Goal: Task Accomplishment & Management: Manage account settings

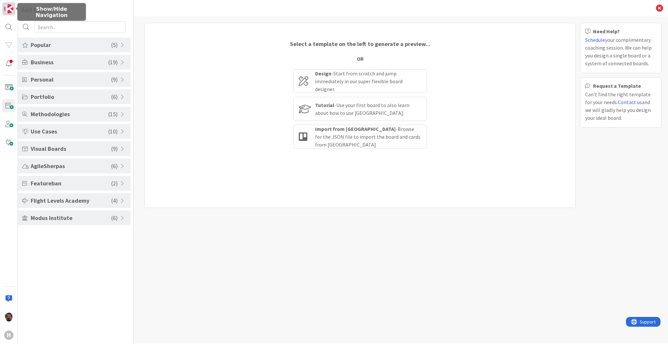
click at [9, 10] on img at bounding box center [8, 8] width 9 height 9
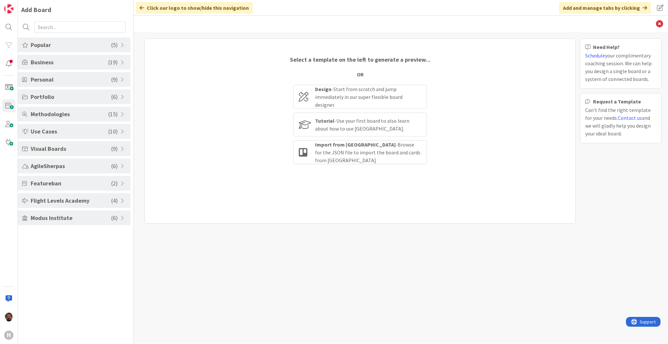
click at [144, 7] on icon at bounding box center [142, 7] width 5 height 5
click at [10, 9] on img at bounding box center [8, 8] width 9 height 9
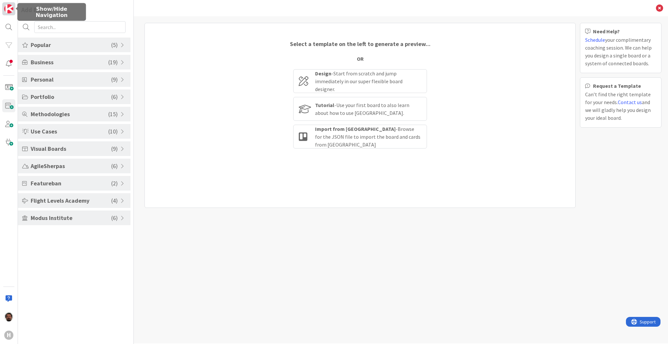
click at [10, 9] on img at bounding box center [8, 8] width 9 height 9
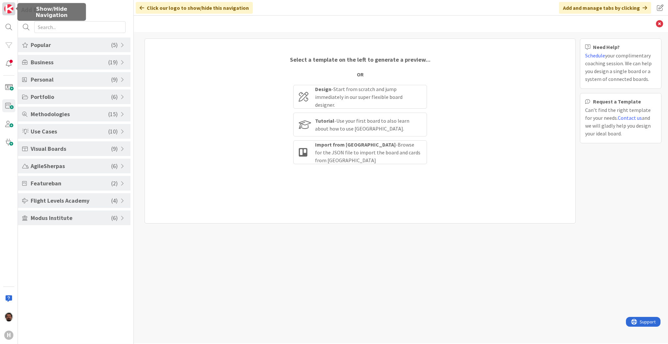
click at [9, 9] on img at bounding box center [8, 8] width 9 height 9
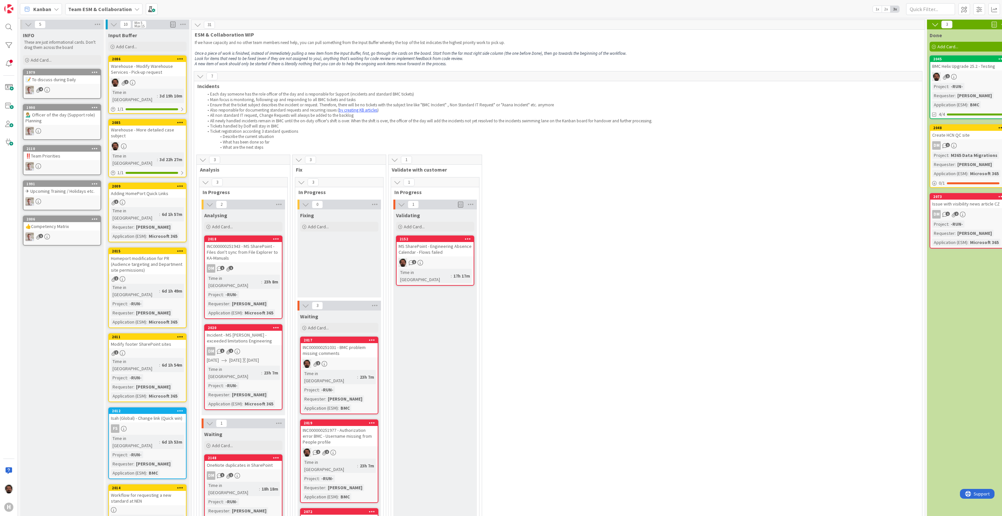
click at [200, 78] on icon at bounding box center [200, 76] width 7 height 7
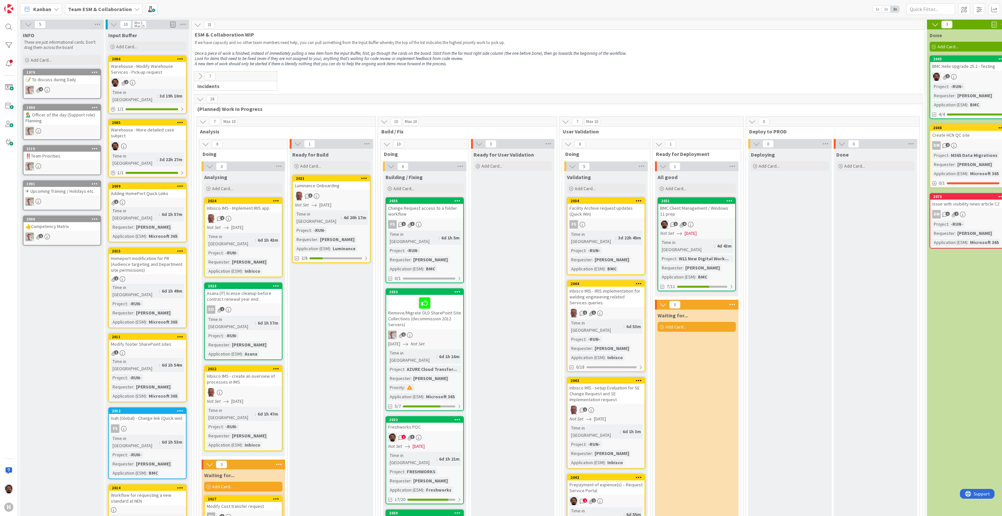
click at [197, 76] on icon at bounding box center [200, 76] width 7 height 7
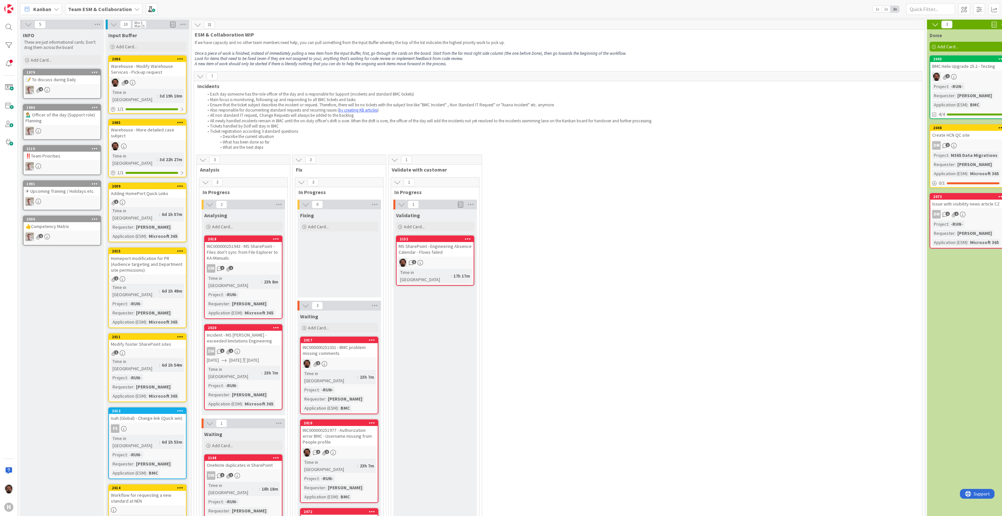
click at [202, 74] on icon at bounding box center [200, 76] width 7 height 7
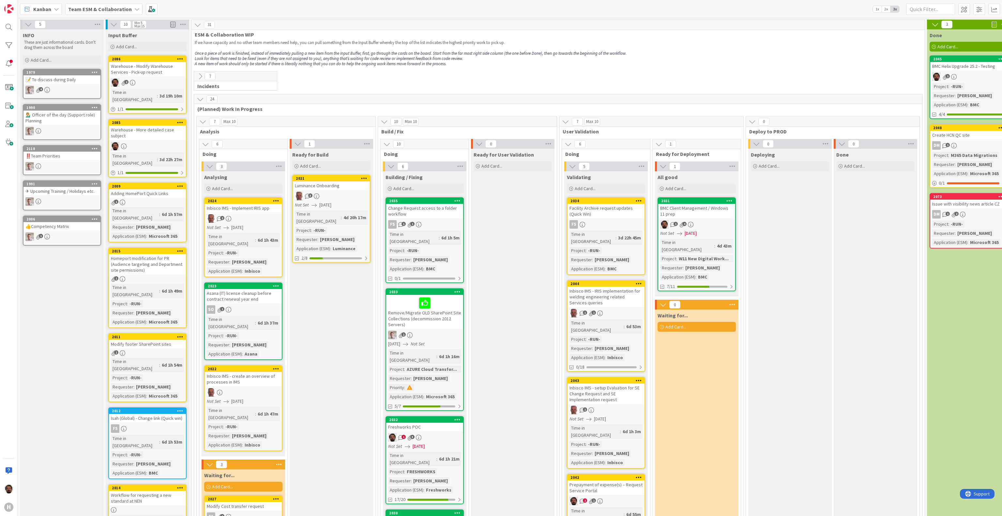
click at [202, 74] on icon at bounding box center [200, 76] width 7 height 7
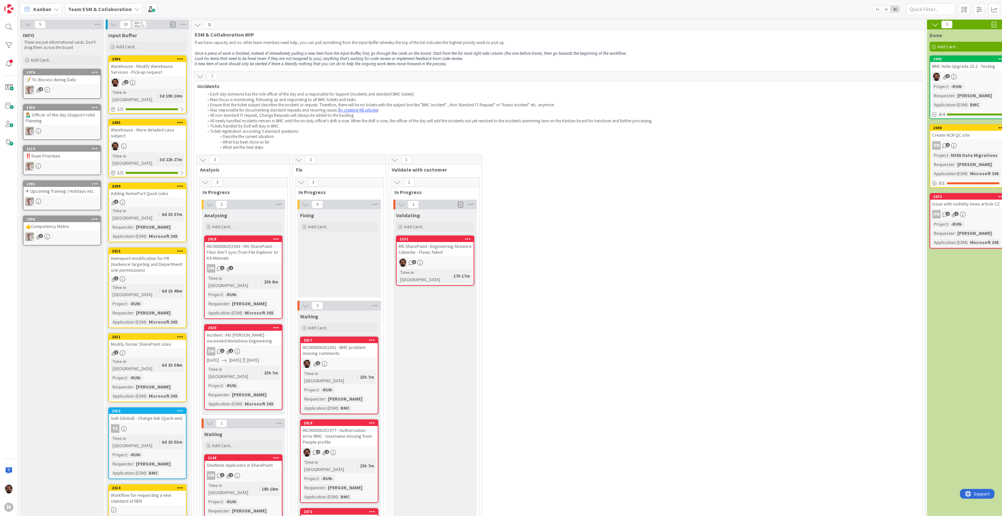
click at [200, 75] on icon at bounding box center [200, 76] width 7 height 7
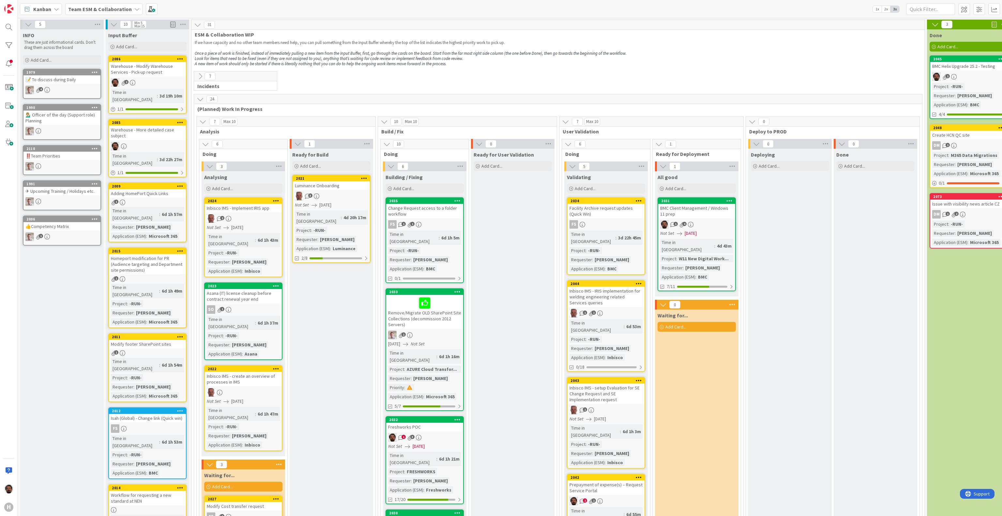
click at [200, 75] on icon at bounding box center [200, 76] width 7 height 7
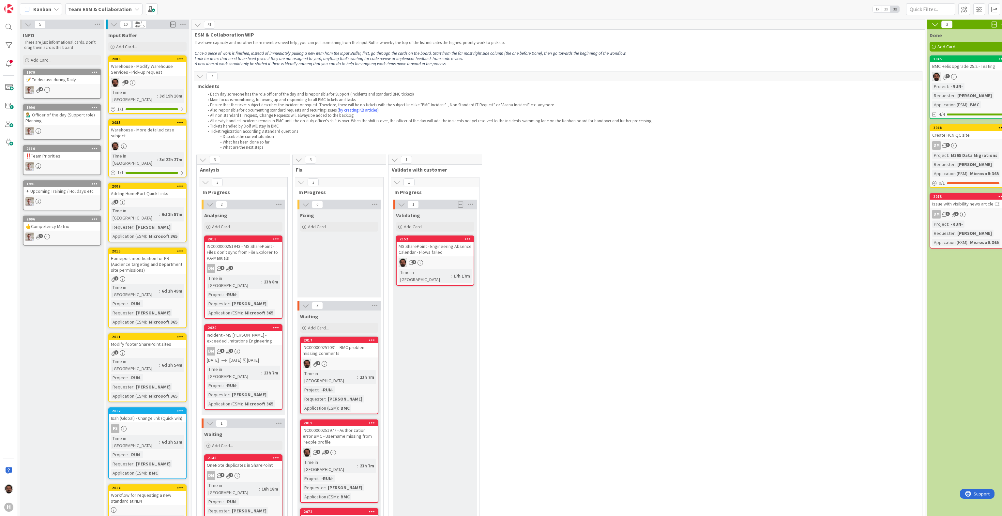
click at [198, 28] on icon at bounding box center [197, 24] width 7 height 7
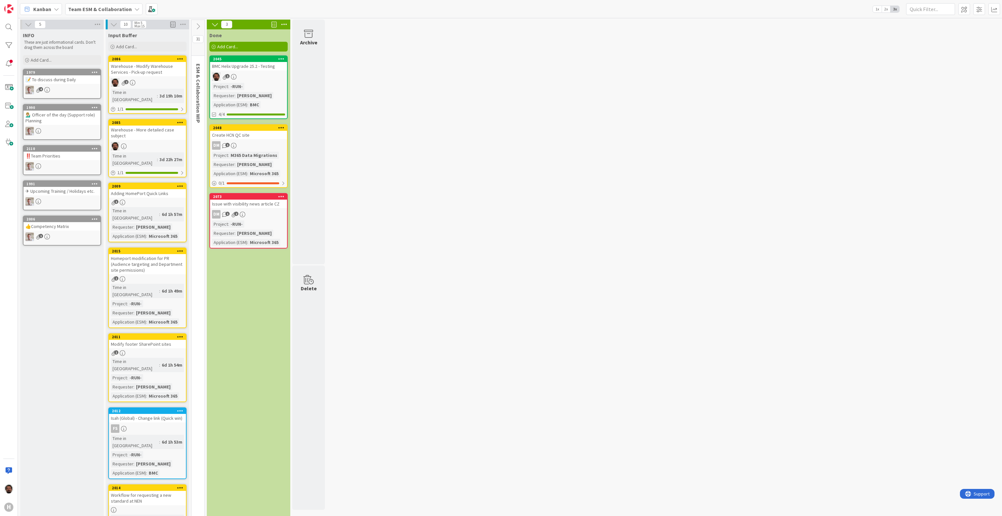
click at [197, 27] on icon at bounding box center [197, 26] width 7 height 7
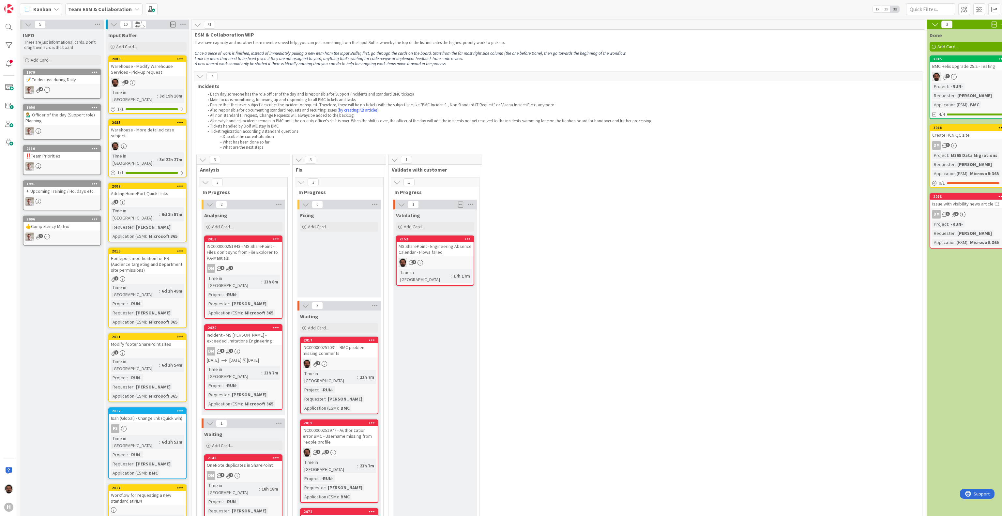
click at [199, 75] on icon at bounding box center [200, 76] width 7 height 7
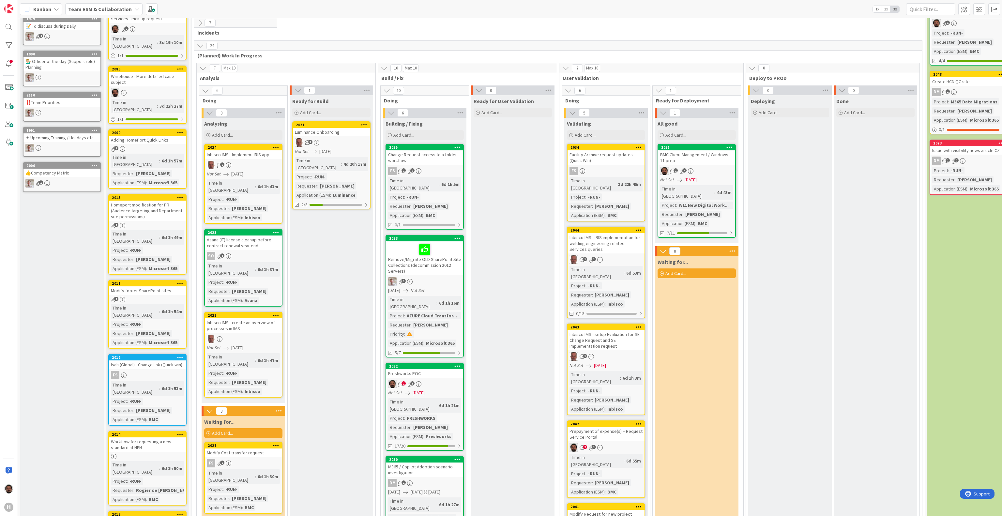
scroll to position [130, 0]
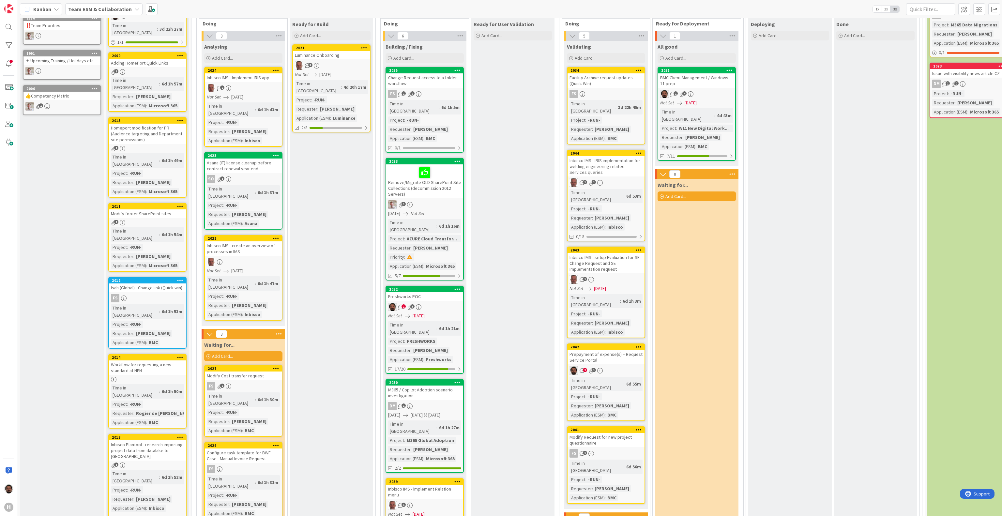
click at [668, 104] on div "Not Set [DATE]" at bounding box center [697, 102] width 75 height 7
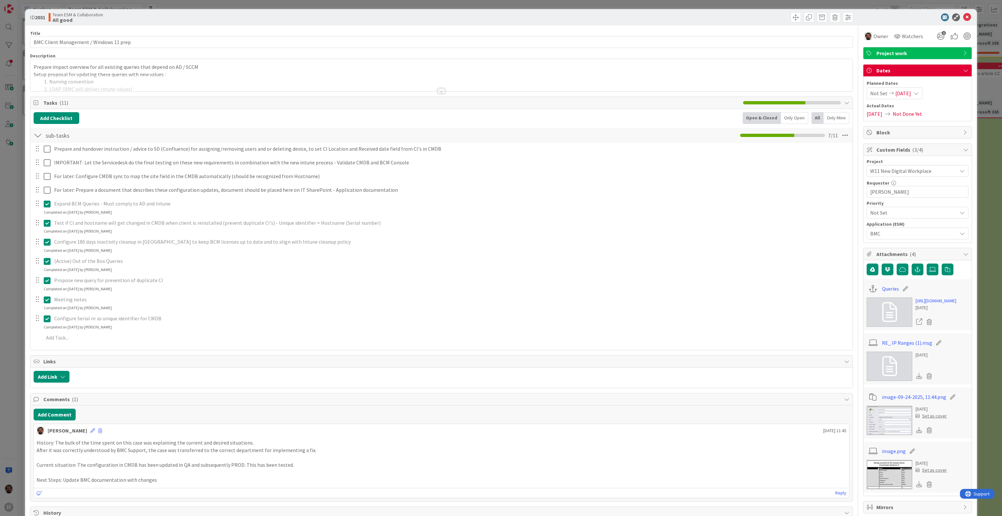
click at [668, 96] on span "[DATE]" at bounding box center [903, 93] width 16 height 8
click at [668, 236] on icon at bounding box center [876, 234] width 7 height 8
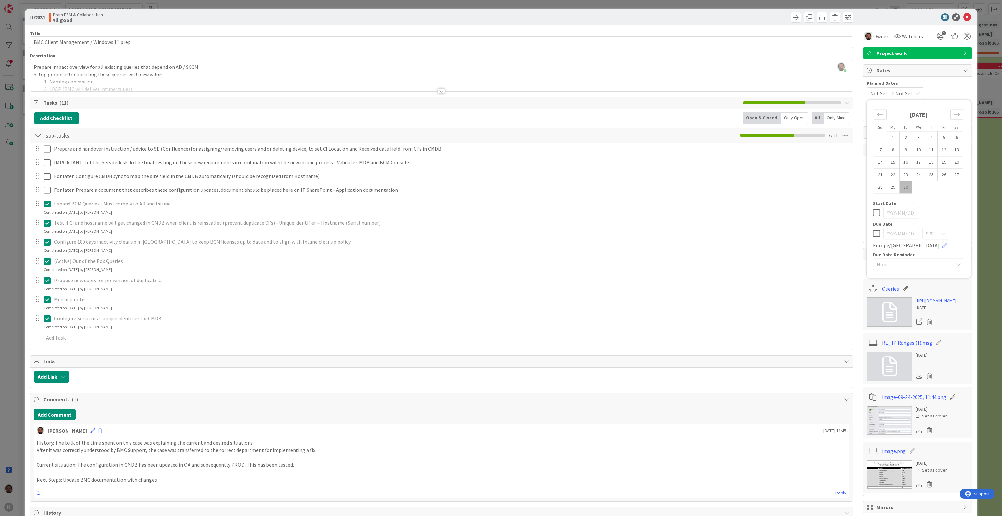
click at [668, 67] on div "Dates" at bounding box center [917, 71] width 108 height 12
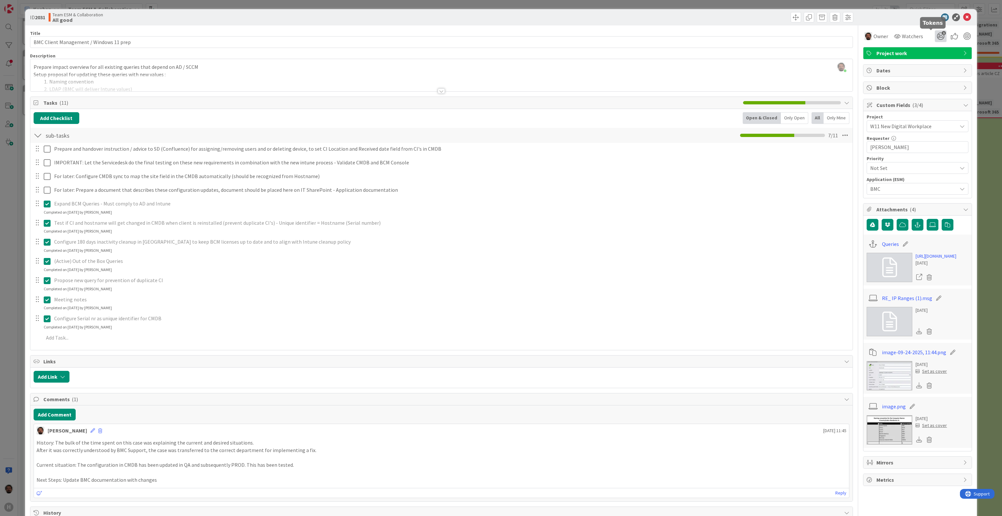
click at [668, 36] on icon "1" at bounding box center [941, 36] width 12 height 12
click at [668, 18] on div at bounding box center [914, 17] width 115 height 8
click at [668, 18] on icon at bounding box center [967, 17] width 8 height 8
click at [668, 15] on icon at bounding box center [967, 17] width 8 height 8
click at [668, 16] on icon at bounding box center [967, 17] width 8 height 8
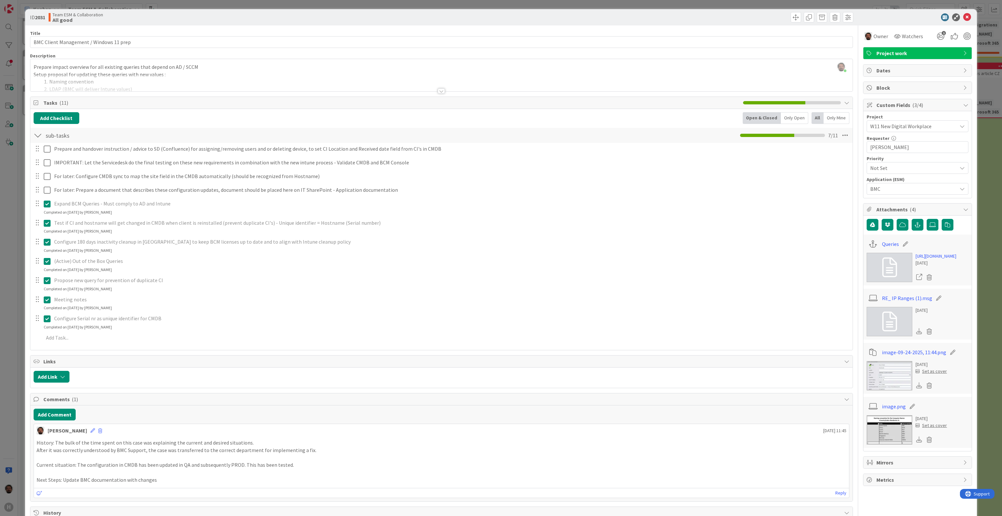
click at [668, 221] on div "ID 2031 Team ESM & Collaboration All good Title 39 / 128 BMC Client Management …" at bounding box center [501, 258] width 1002 height 516
click at [963, 18] on icon at bounding box center [967, 17] width 8 height 8
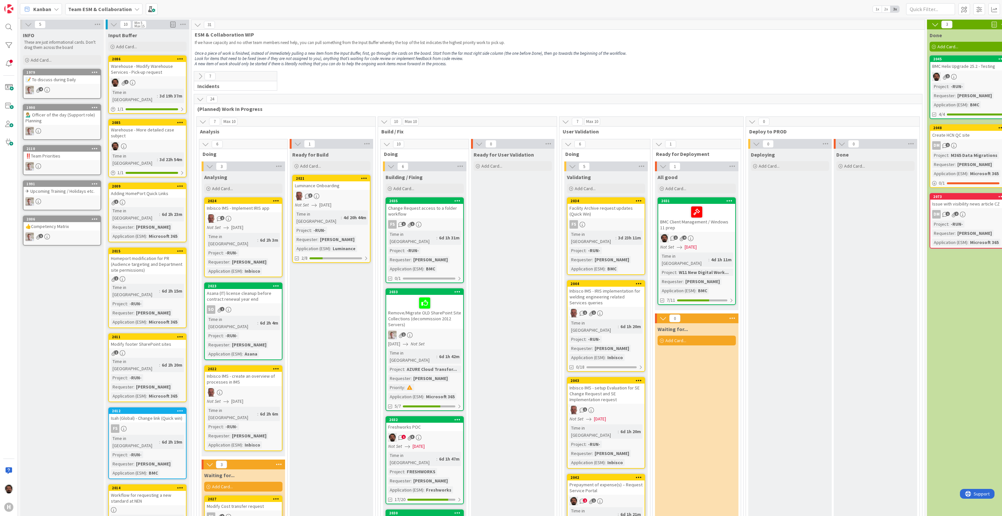
click at [56, 8] on icon at bounding box center [56, 9] width 5 height 5
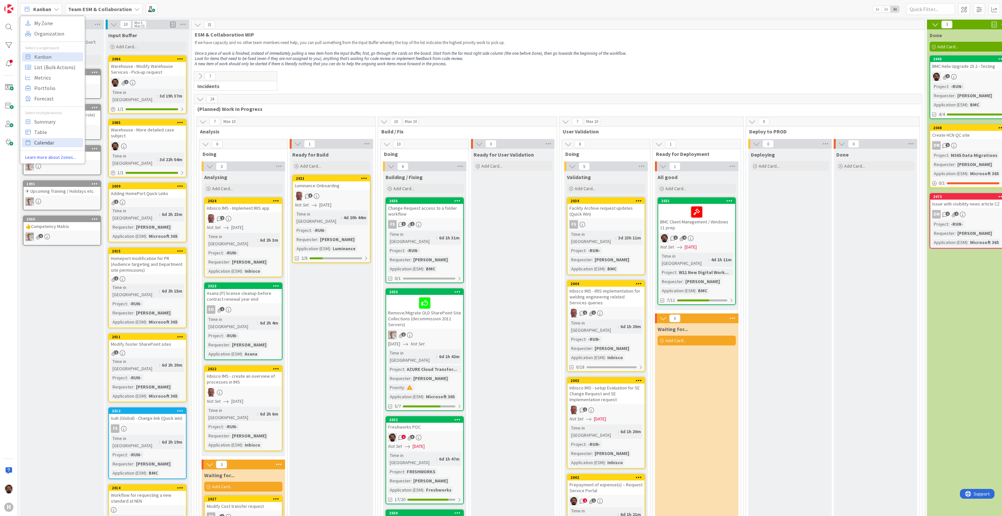
click at [58, 141] on span "Calendar" at bounding box center [57, 143] width 47 height 10
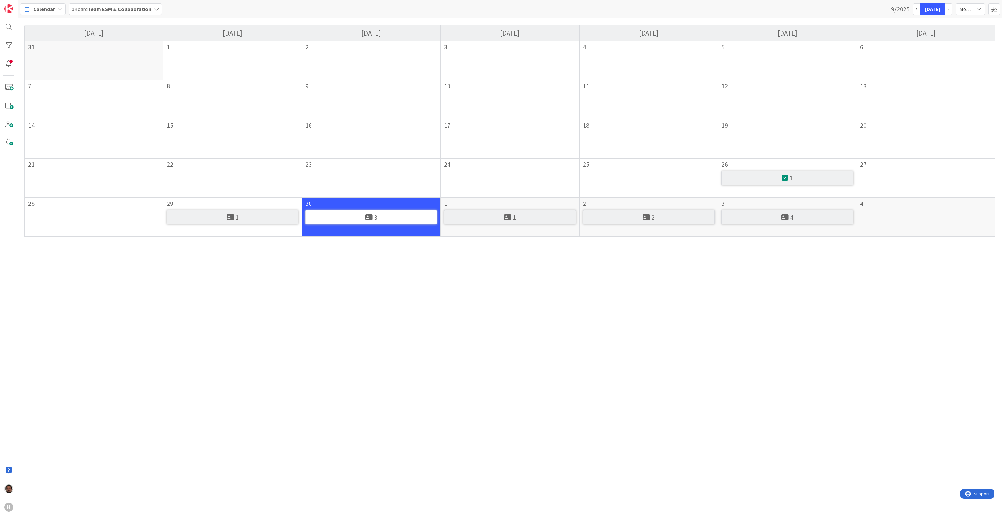
click at [960, 7] on span "Month" at bounding box center [966, 9] width 14 height 9
click at [949, 32] on link "Week" at bounding box center [959, 36] width 52 height 12
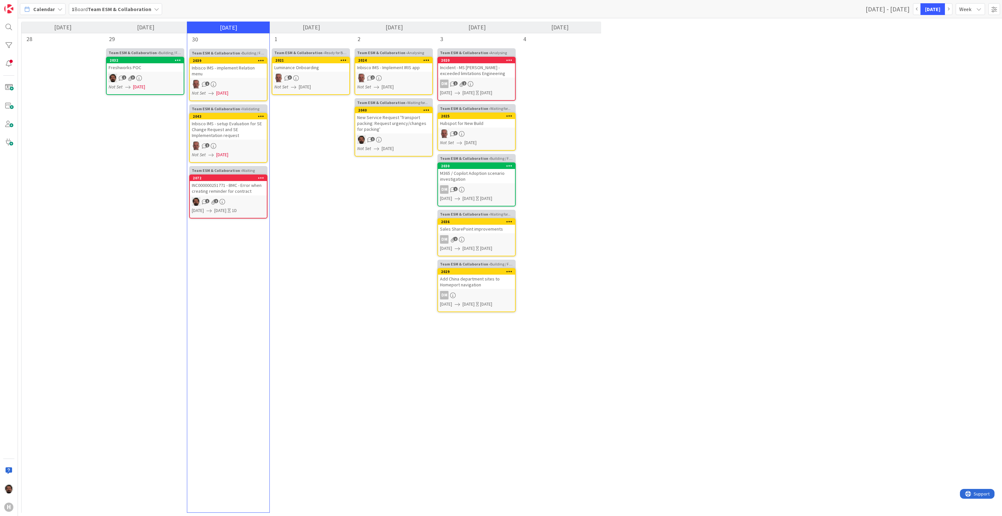
click at [963, 6] on span "Week" at bounding box center [966, 9] width 14 height 9
click at [947, 57] on link "Show Weekends" at bounding box center [959, 60] width 52 height 12
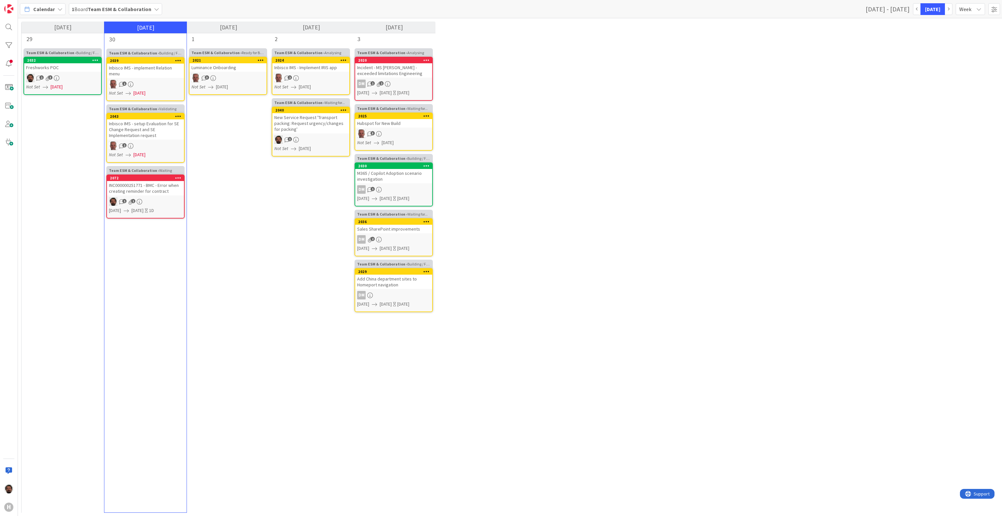
click at [964, 8] on span "Week" at bounding box center [966, 9] width 14 height 9
click at [951, 27] on link "Month" at bounding box center [959, 25] width 52 height 12
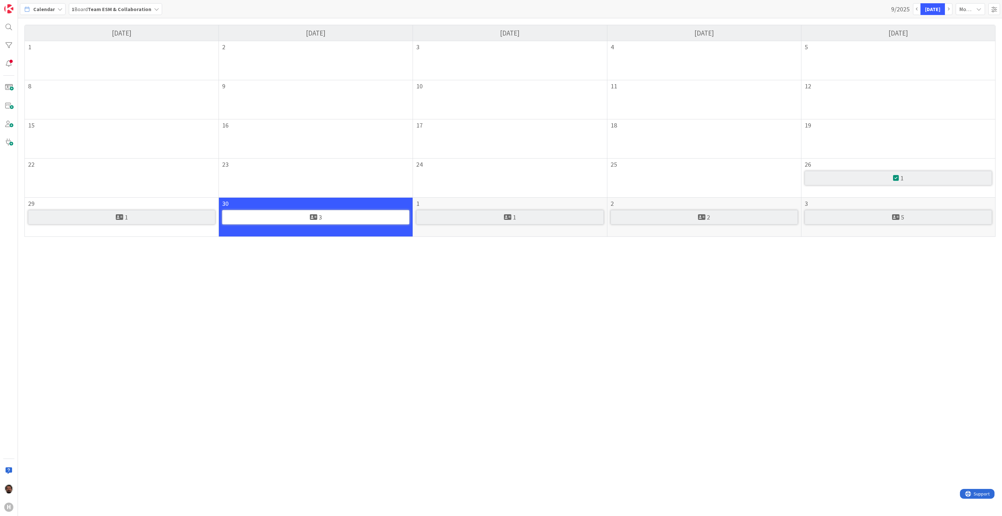
click at [963, 11] on span "Month" at bounding box center [966, 9] width 14 height 9
click at [496, 366] on div "M Monday T Tuesday W Wednesday T Thursday F Friday 1 2 3 4 5 8 9 10 11 12 15 16…" at bounding box center [510, 267] width 984 height 498
click at [958, 7] on div "Month" at bounding box center [970, 9] width 29 height 12
click at [952, 33] on link "Week" at bounding box center [959, 36] width 52 height 12
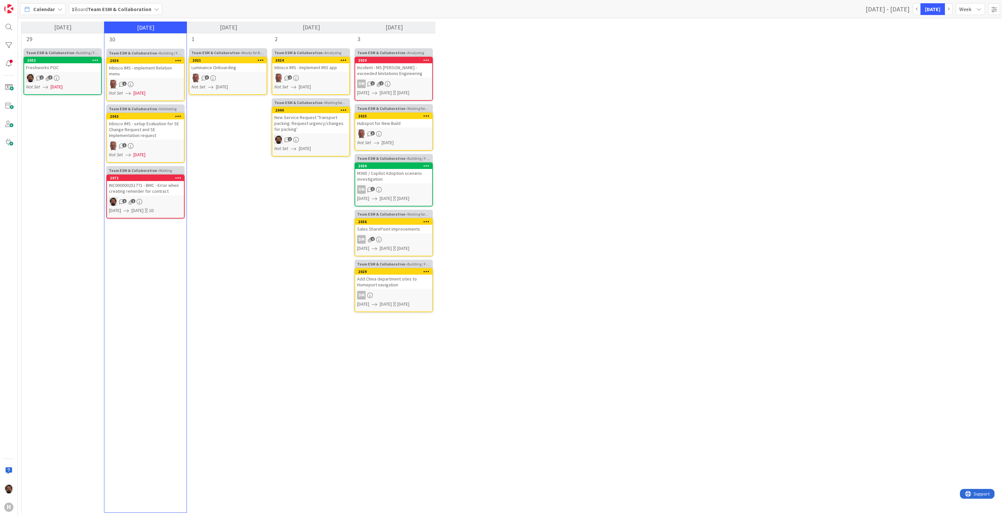
click at [162, 190] on div "INC000000251771 - BMC - Error when creating reminder for contract" at bounding box center [145, 188] width 77 height 14
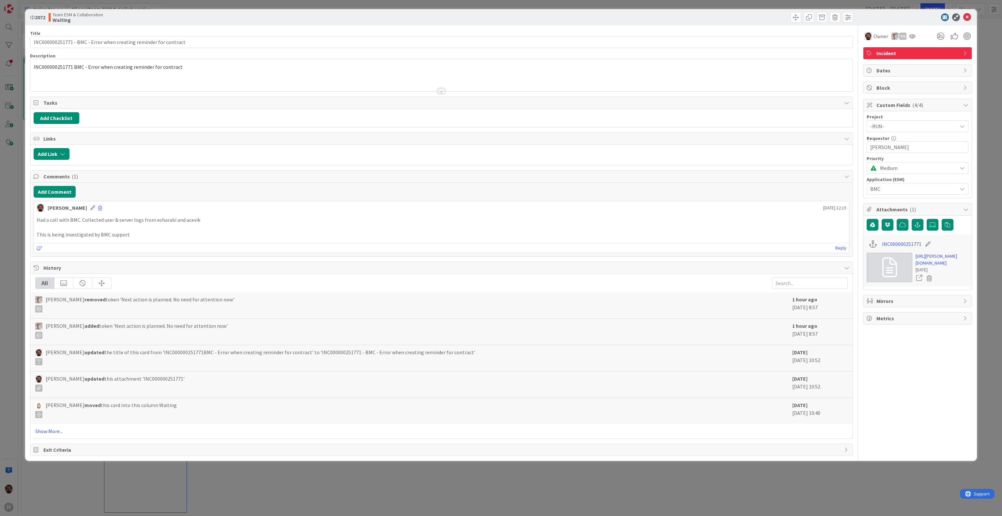
click at [912, 73] on span "Dates" at bounding box center [918, 71] width 84 height 8
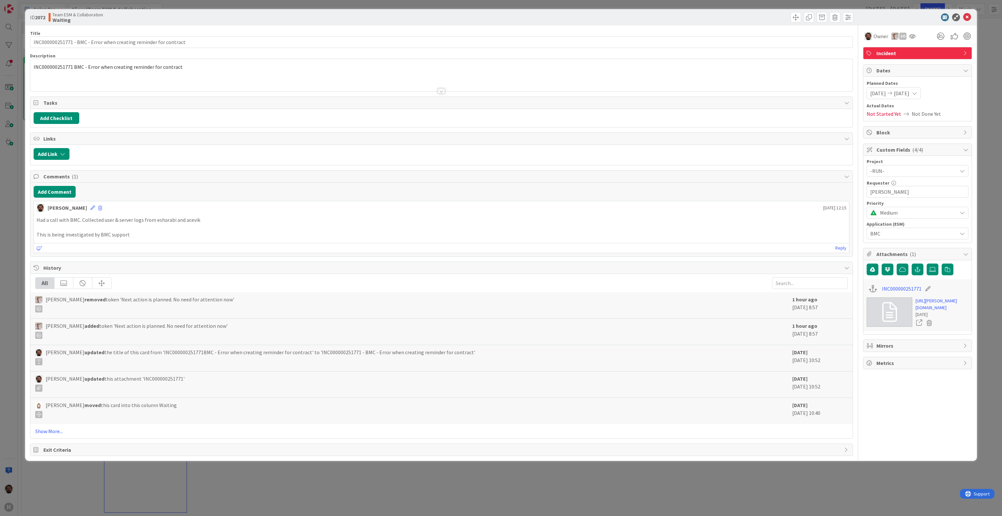
click at [967, 19] on icon at bounding box center [967, 17] width 8 height 8
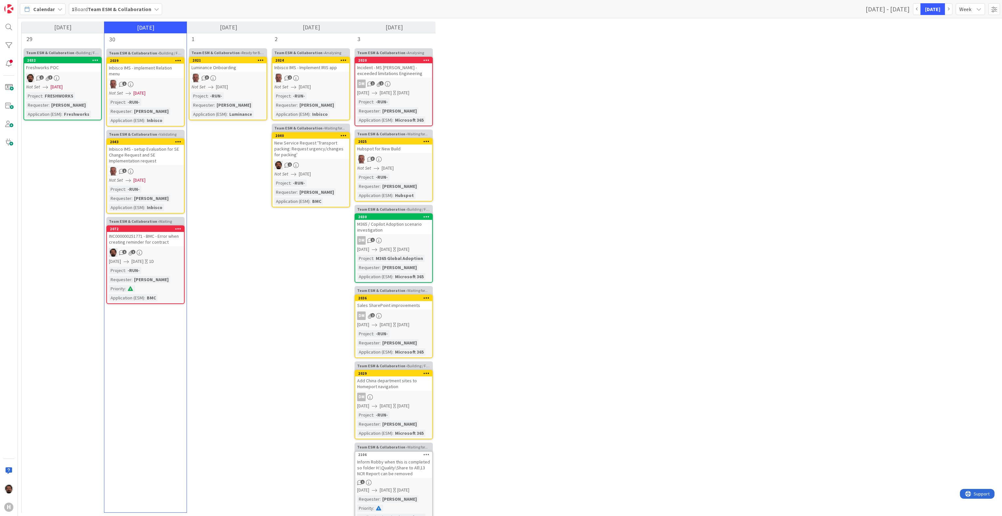
click at [59, 7] on icon at bounding box center [59, 9] width 5 height 5
click at [52, 57] on span "Kanban" at bounding box center [57, 57] width 47 height 10
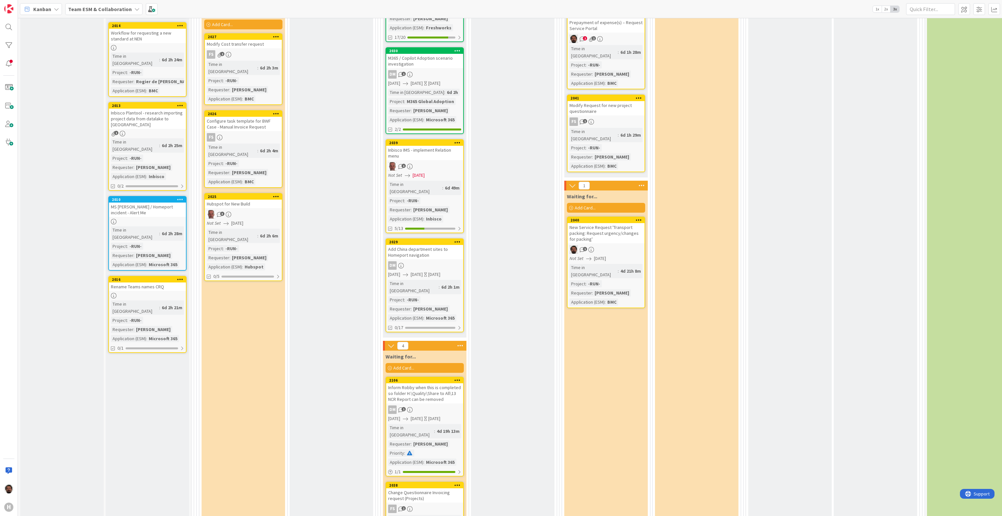
scroll to position [136, 0]
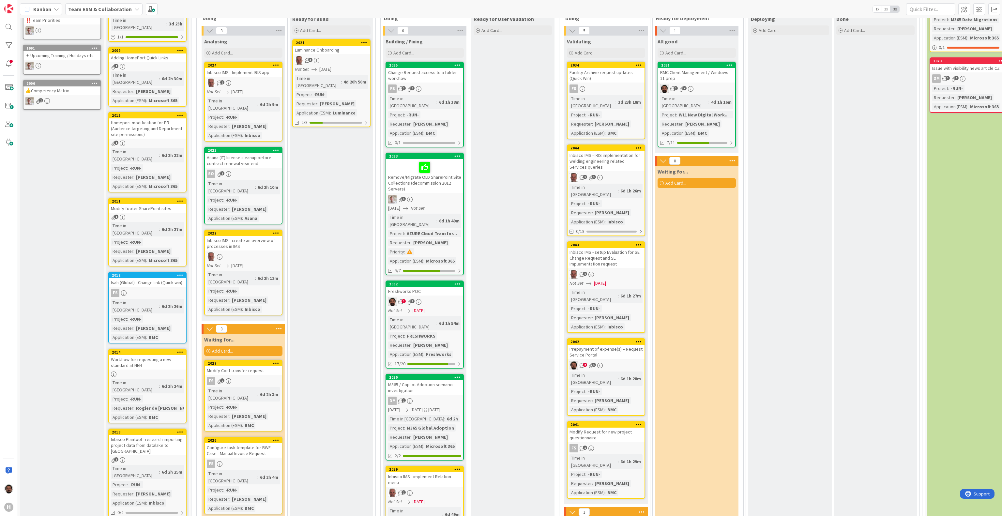
click at [616, 345] on div "Prepayment of expense(s) – Request Service Portal" at bounding box center [606, 352] width 77 height 14
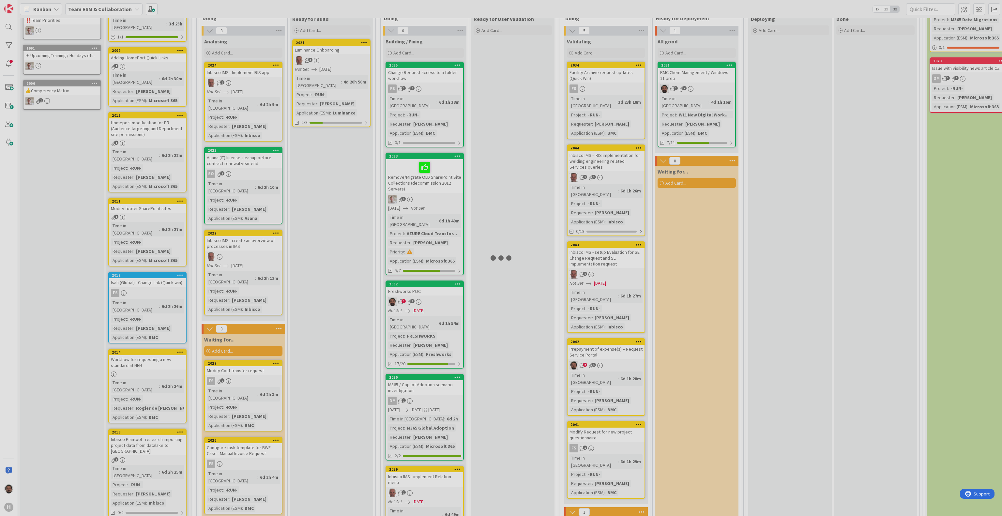
click at [616, 333] on div at bounding box center [501, 258] width 1002 height 516
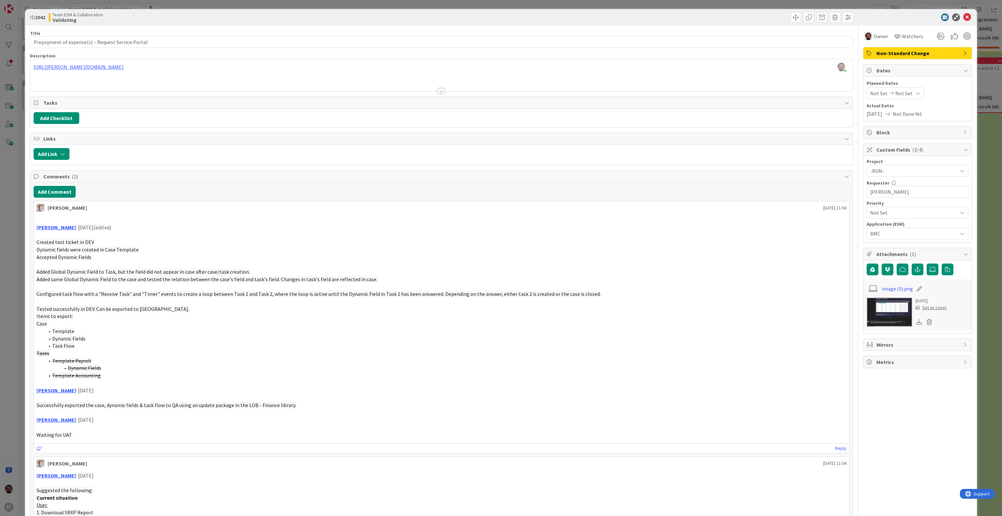
click at [896, 95] on span "Not Set" at bounding box center [903, 93] width 17 height 8
click at [954, 115] on icon "Move forward to switch to the next month." at bounding box center [957, 114] width 6 height 6
click at [887, 151] on td "6" at bounding box center [893, 150] width 13 height 12
type input "[DATE]"
click at [887, 151] on td "6" at bounding box center [893, 150] width 13 height 12
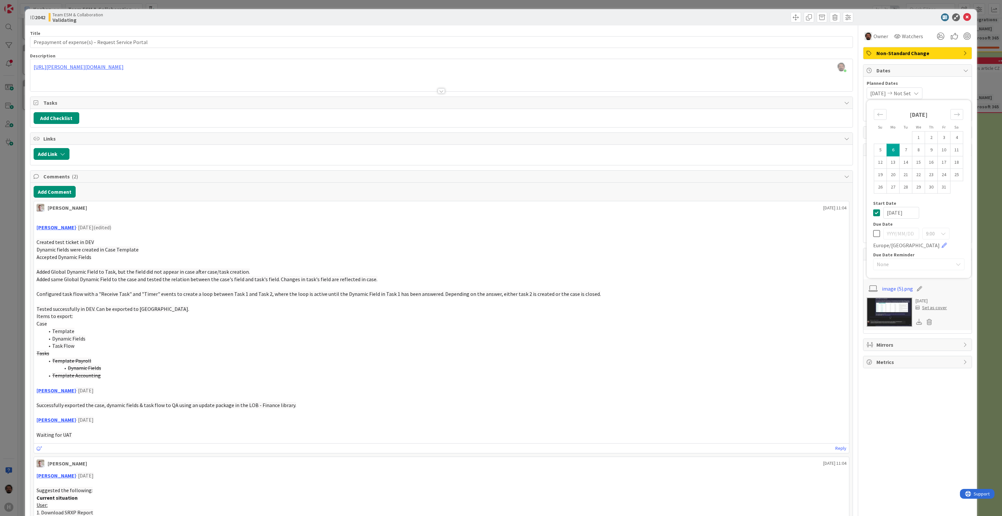
type input "[DATE]"
click at [942, 87] on span "Planned Dates" at bounding box center [918, 83] width 102 height 7
click at [963, 15] on icon at bounding box center [967, 17] width 8 height 8
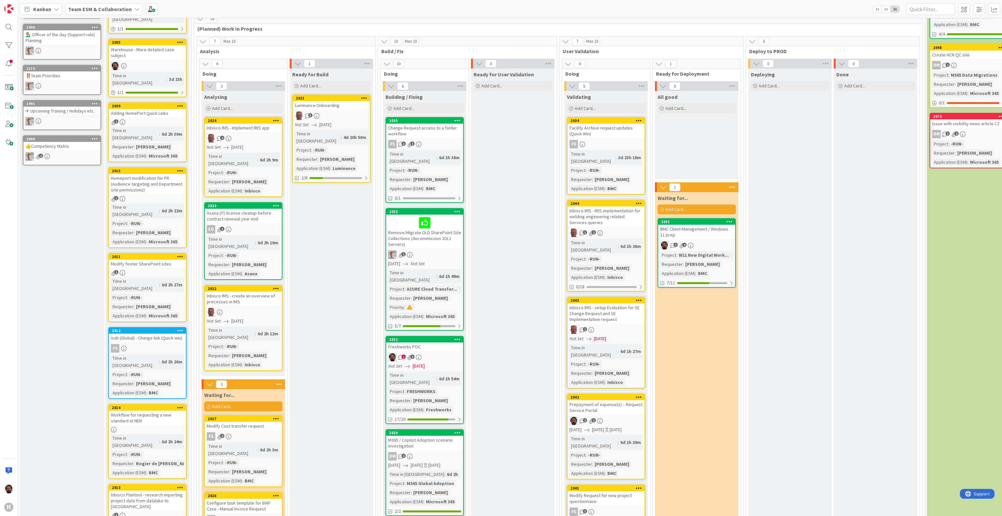
scroll to position [136, 0]
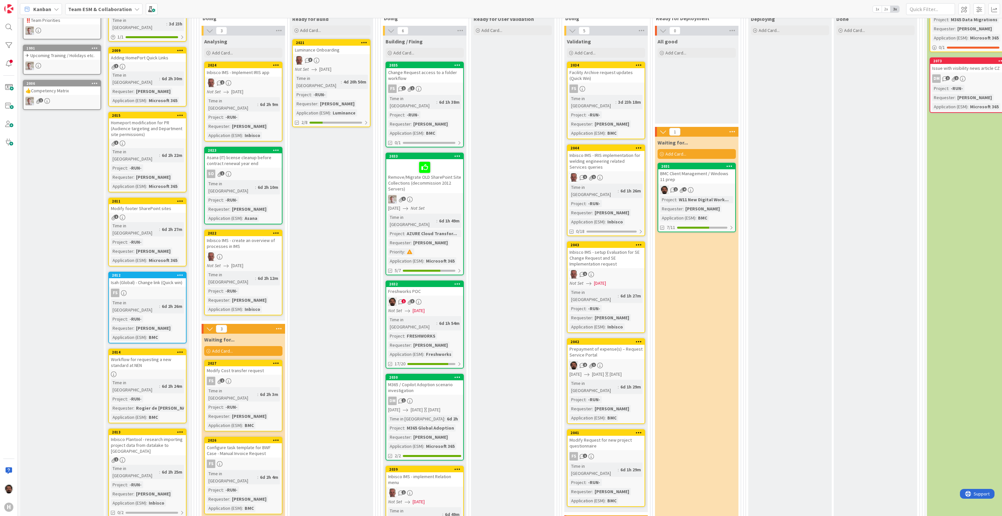
click at [716, 175] on div "BMC Client Management / Windows 11 prep" at bounding box center [696, 176] width 77 height 14
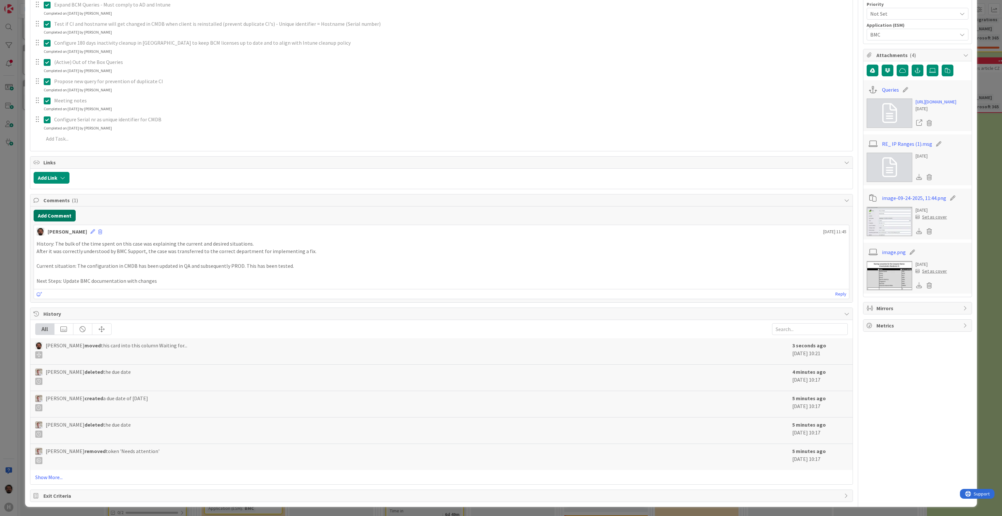
click at [59, 211] on button "Add Comment" at bounding box center [55, 216] width 42 height 12
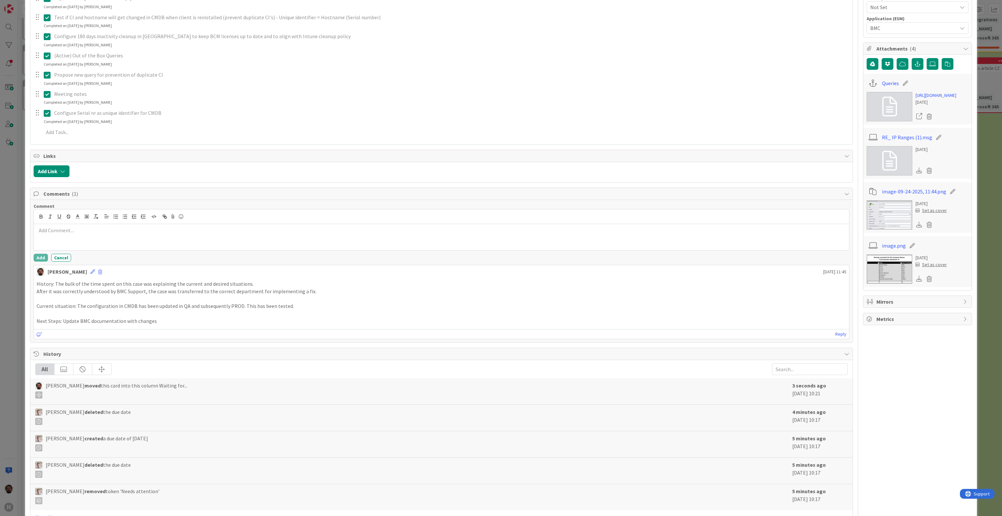
click at [171, 239] on div at bounding box center [441, 237] width 815 height 26
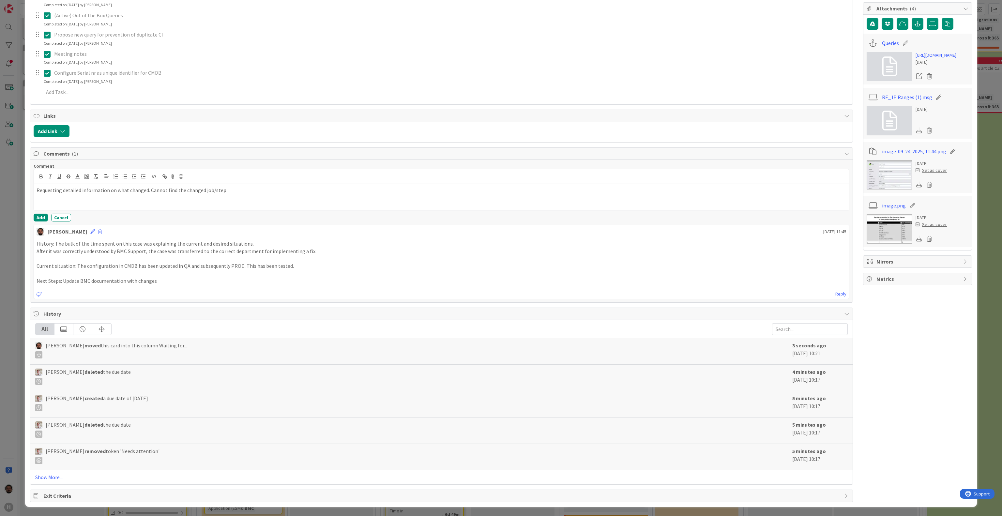
scroll to position [252, 0]
drag, startPoint x: 244, startPoint y: 189, endPoint x: 147, endPoint y: 192, distance: 96.6
click at [147, 192] on div "Requesting detailed information on what changed. Cannot find the changed job/st…" at bounding box center [441, 197] width 815 height 26
click at [37, 190] on p "Requesting detailed information on what changed." at bounding box center [442, 191] width 810 height 8
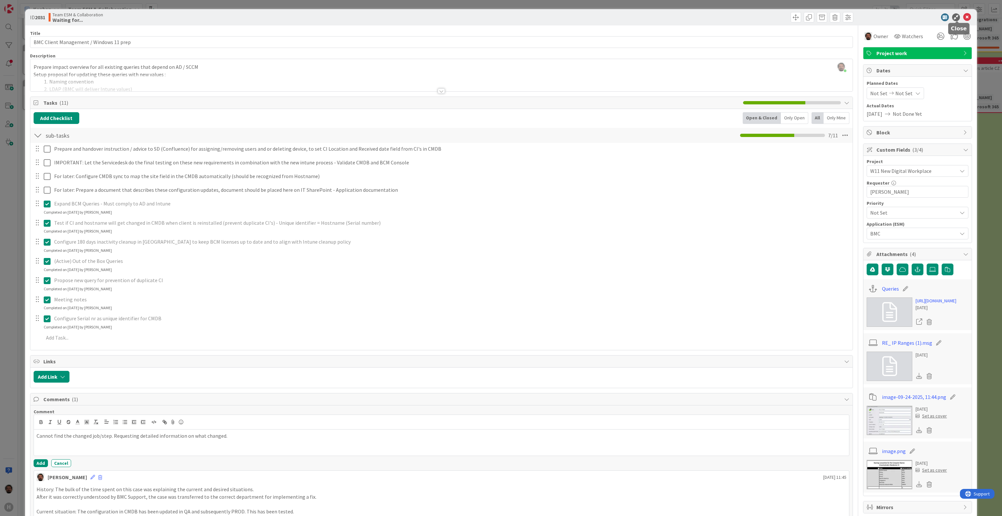
click at [963, 15] on icon at bounding box center [967, 17] width 8 height 8
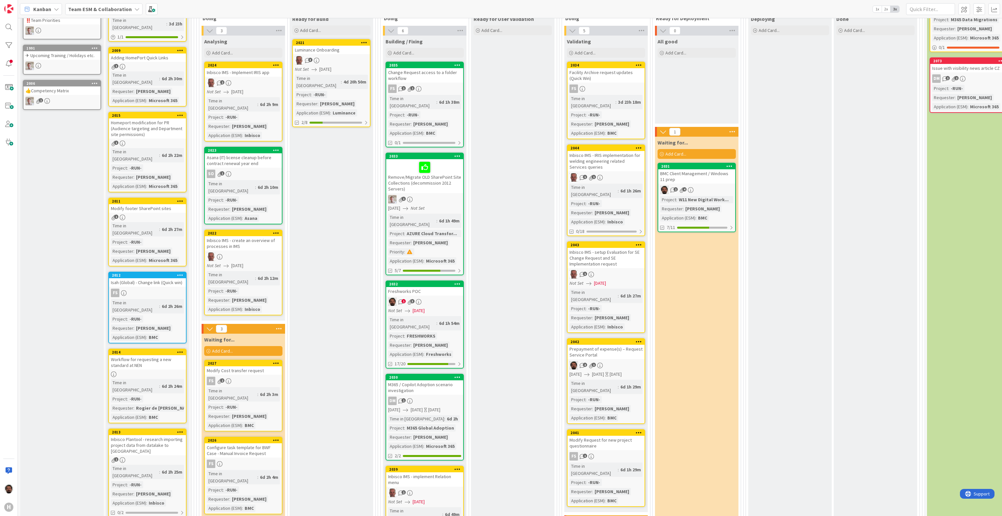
click at [710, 172] on div "BMC Client Management / Windows 11 prep" at bounding box center [696, 176] width 77 height 14
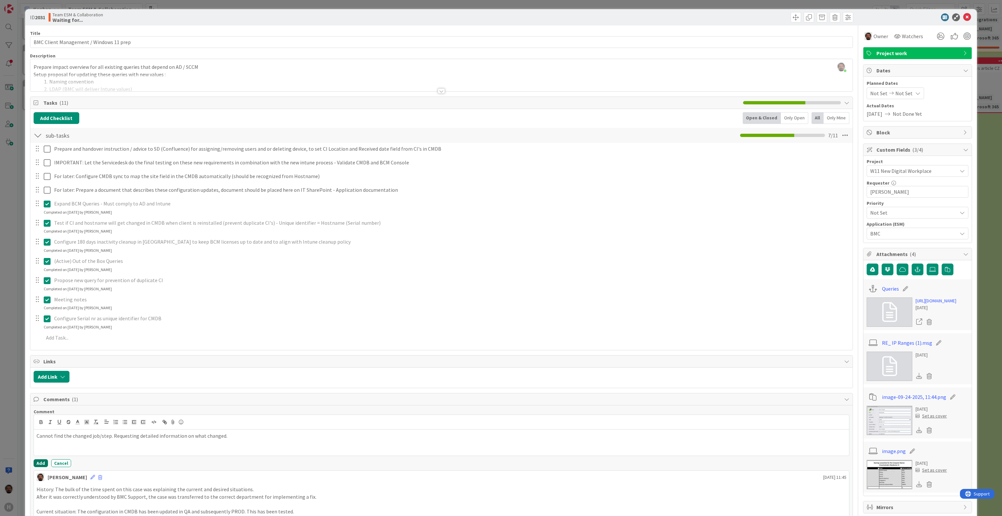
click at [38, 467] on button "Add" at bounding box center [41, 463] width 14 height 8
click at [963, 20] on icon at bounding box center [967, 17] width 8 height 8
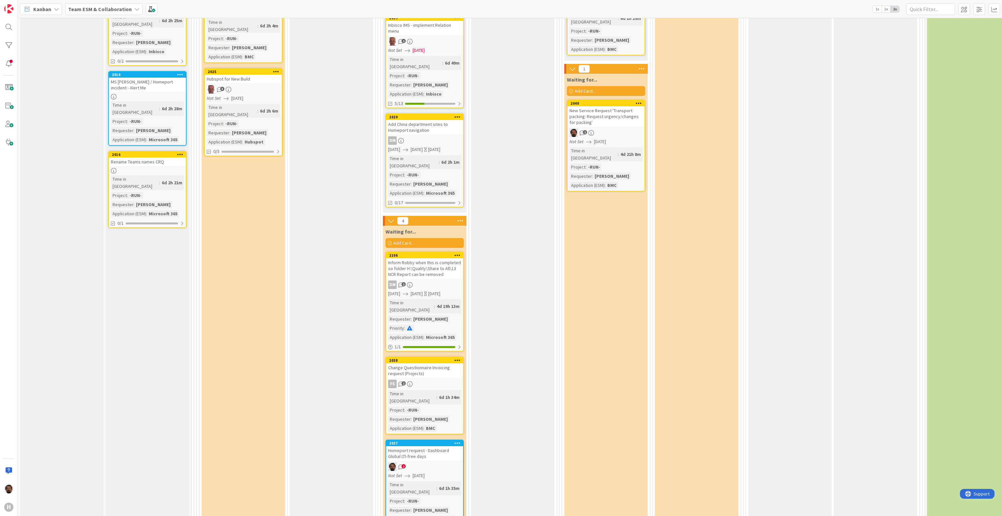
scroll to position [658, 0]
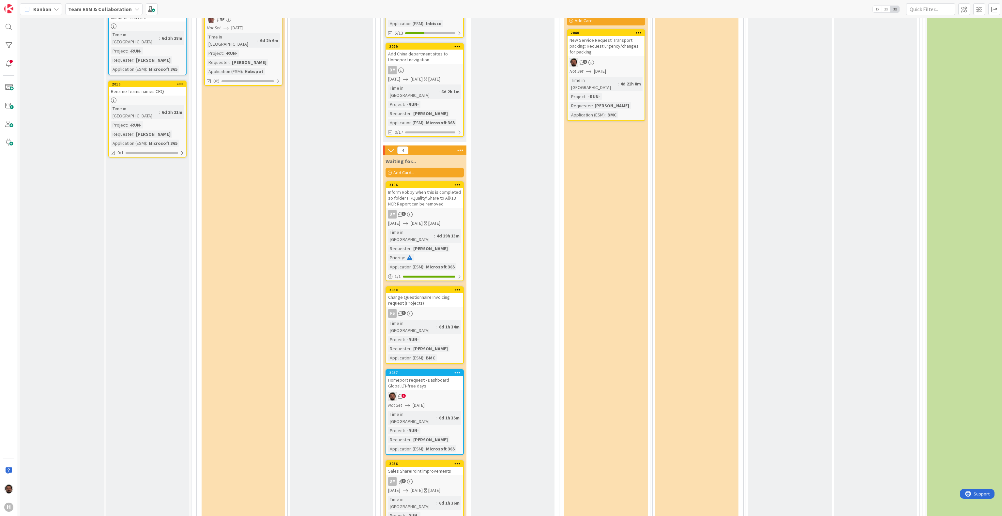
click at [404, 394] on span "1" at bounding box center [404, 396] width 4 height 4
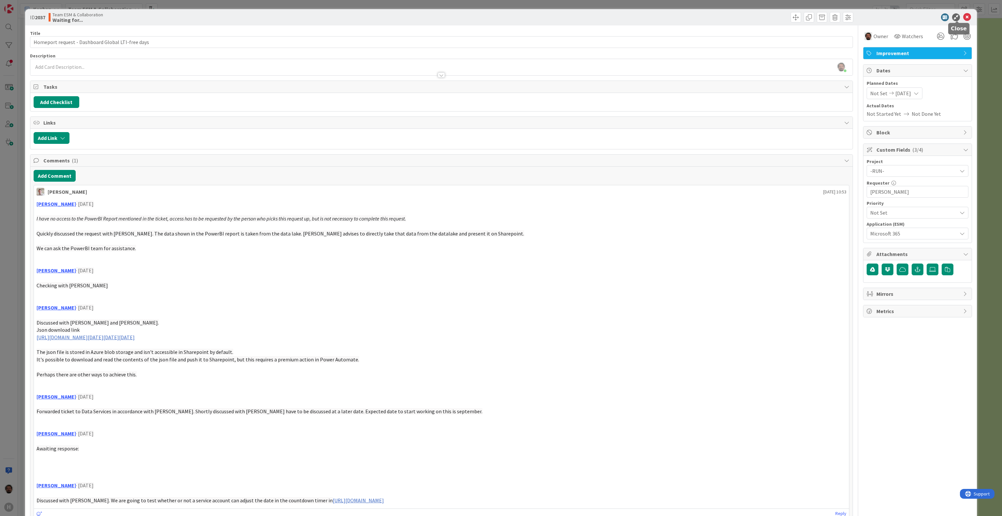
click at [963, 16] on icon at bounding box center [967, 17] width 8 height 8
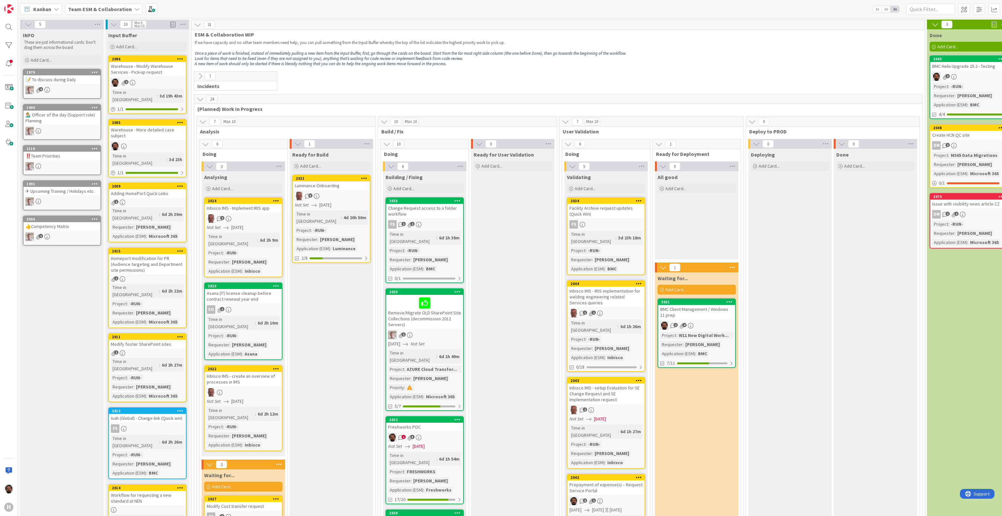
click at [199, 75] on icon at bounding box center [200, 76] width 7 height 7
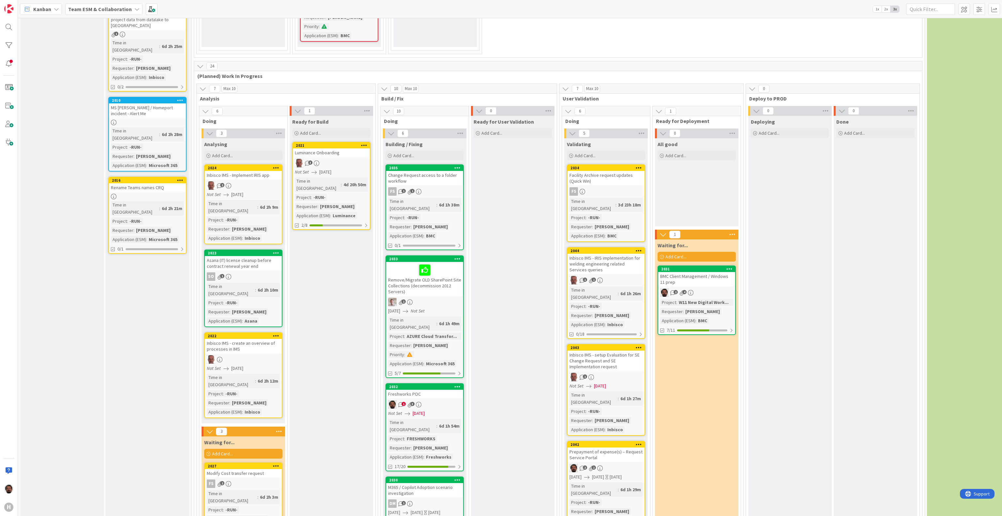
scroll to position [652, 0]
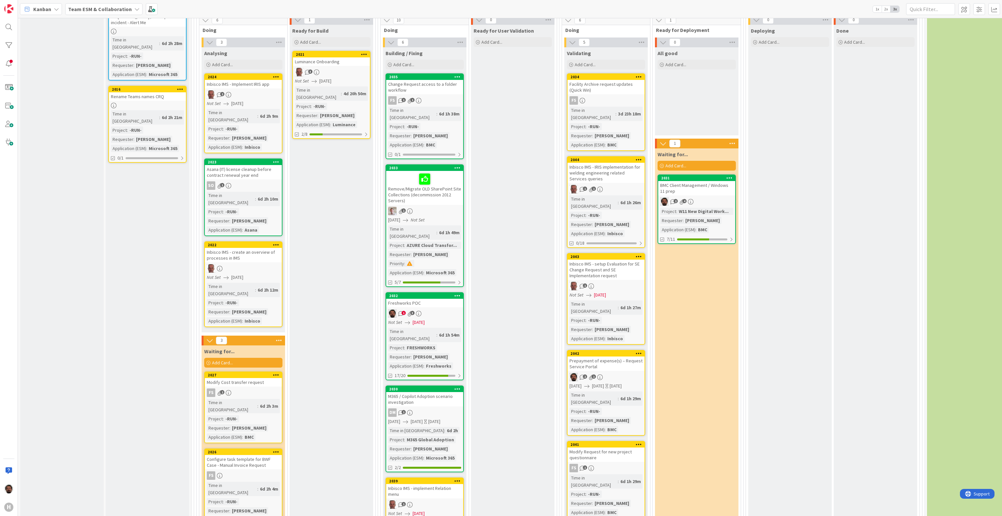
click at [425, 319] on span "[DATE]" at bounding box center [419, 322] width 12 height 7
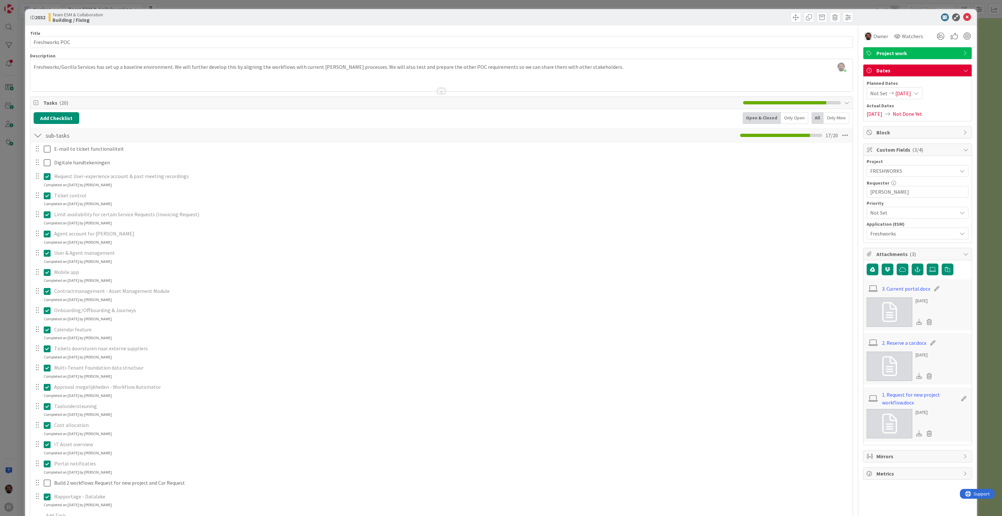
click at [916, 93] on icon at bounding box center [916, 93] width 5 height 5
click at [951, 117] on div "Move forward to switch to the next month." at bounding box center [957, 114] width 13 height 11
click at [912, 138] on td "1" at bounding box center [918, 137] width 13 height 12
type input "[DATE]"
click at [912, 138] on td "1" at bounding box center [918, 137] width 13 height 12
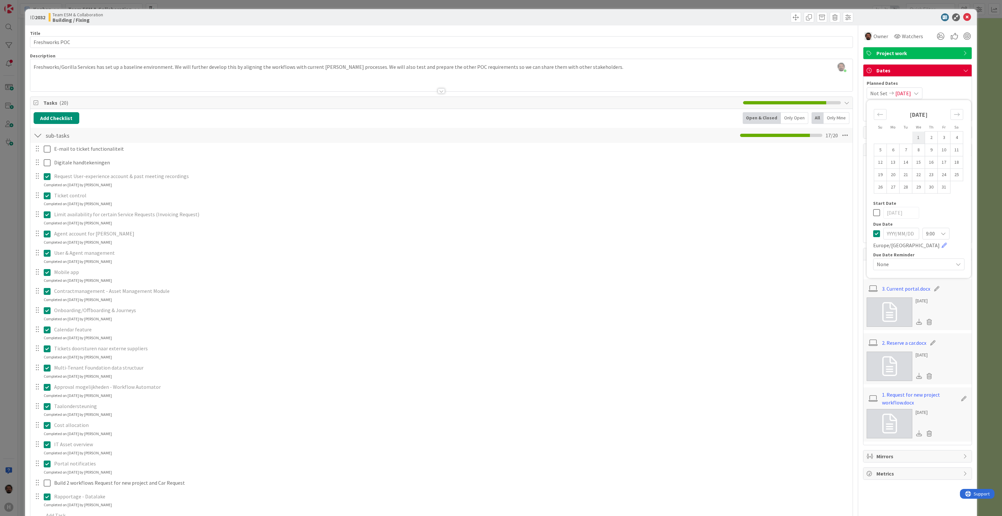
type input "[DATE]"
click at [938, 137] on td "3" at bounding box center [944, 137] width 13 height 12
type input "[DATE]"
click at [938, 137] on td "3" at bounding box center [944, 137] width 13 height 12
type input "[DATE]"
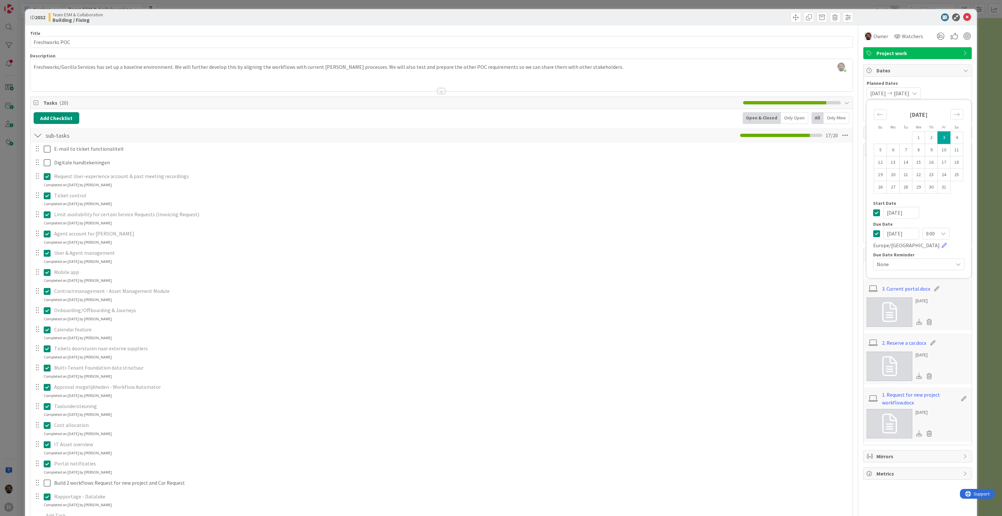
click at [949, 212] on div "[DATE]" at bounding box center [918, 213] width 91 height 12
click at [963, 14] on icon at bounding box center [967, 17] width 8 height 8
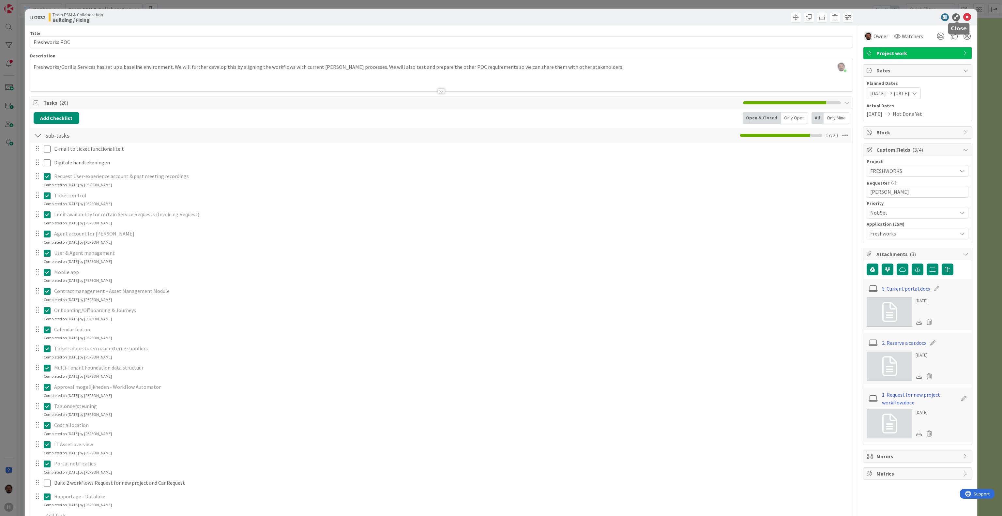
click at [963, 18] on icon at bounding box center [967, 17] width 8 height 8
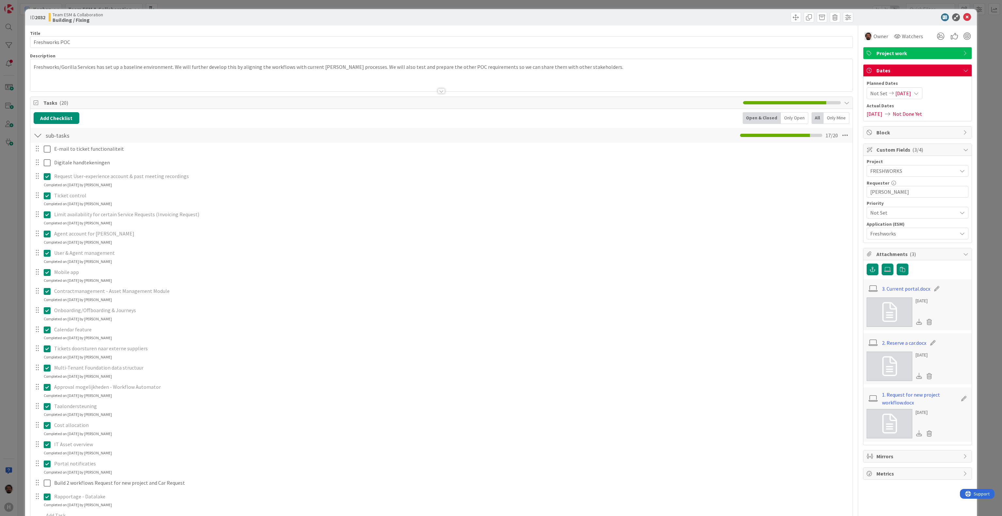
click at [911, 96] on div "Not Set [DATE]" at bounding box center [895, 93] width 56 height 12
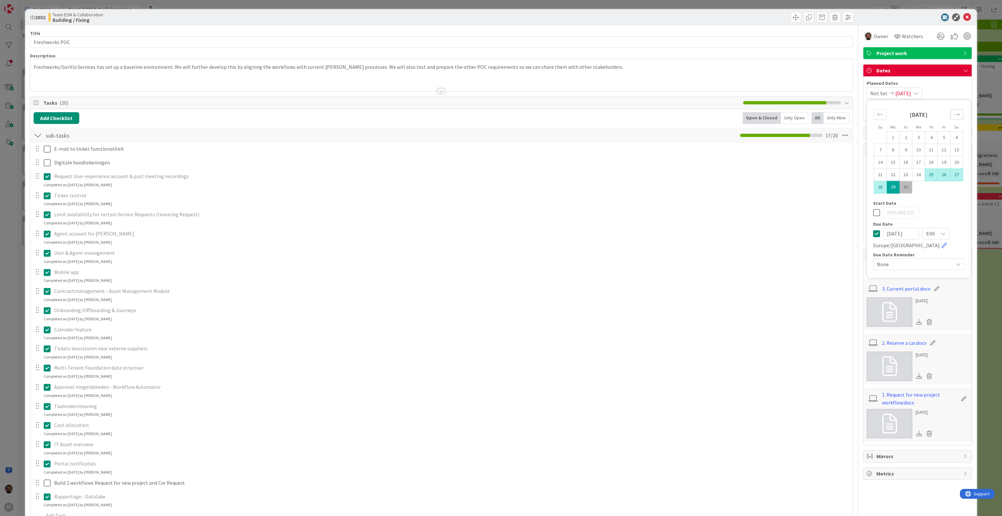
click at [954, 114] on icon "Move forward to switch to the next month." at bounding box center [957, 114] width 6 height 6
click at [912, 138] on td "1" at bounding box center [918, 137] width 13 height 12
type input "[DATE]"
click at [925, 139] on td "2" at bounding box center [931, 137] width 13 height 12
type input "[DATE]"
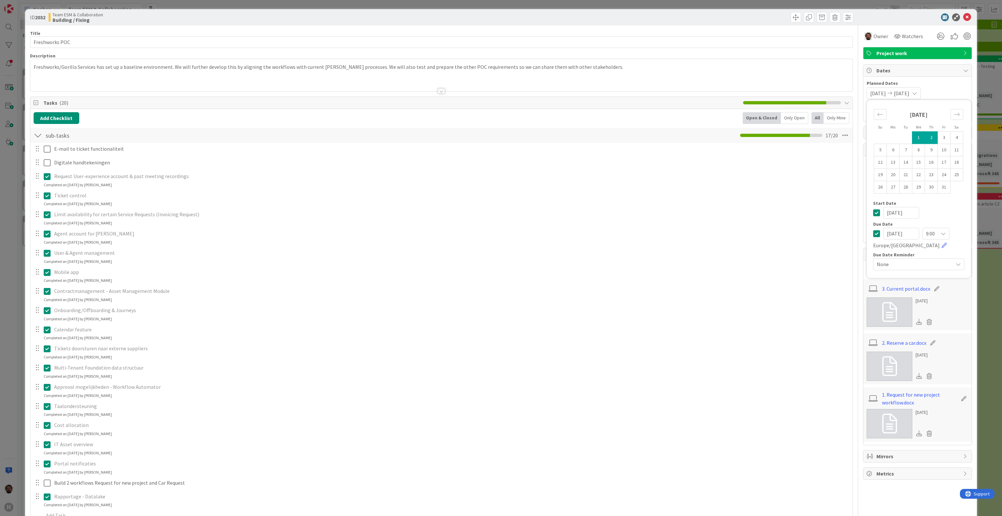
click at [925, 138] on td "2" at bounding box center [931, 137] width 13 height 12
type input "[DATE]"
click at [925, 138] on td "2" at bounding box center [931, 137] width 13 height 12
click at [960, 12] on div "ID 2032 Team ESM & Collaboration Building / Fixing" at bounding box center [501, 17] width 952 height 16
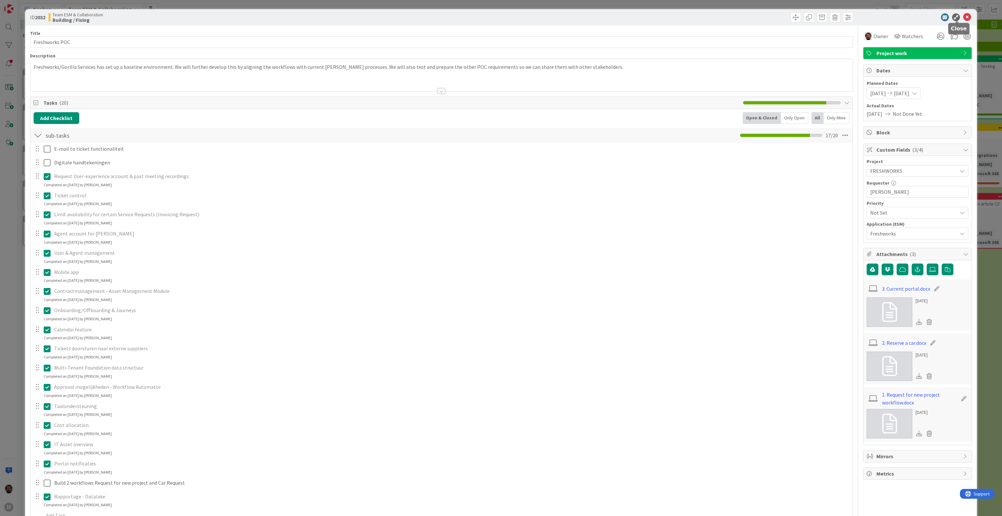
click at [963, 15] on icon at bounding box center [967, 17] width 8 height 8
